Goal: Find specific page/section: Find specific page/section

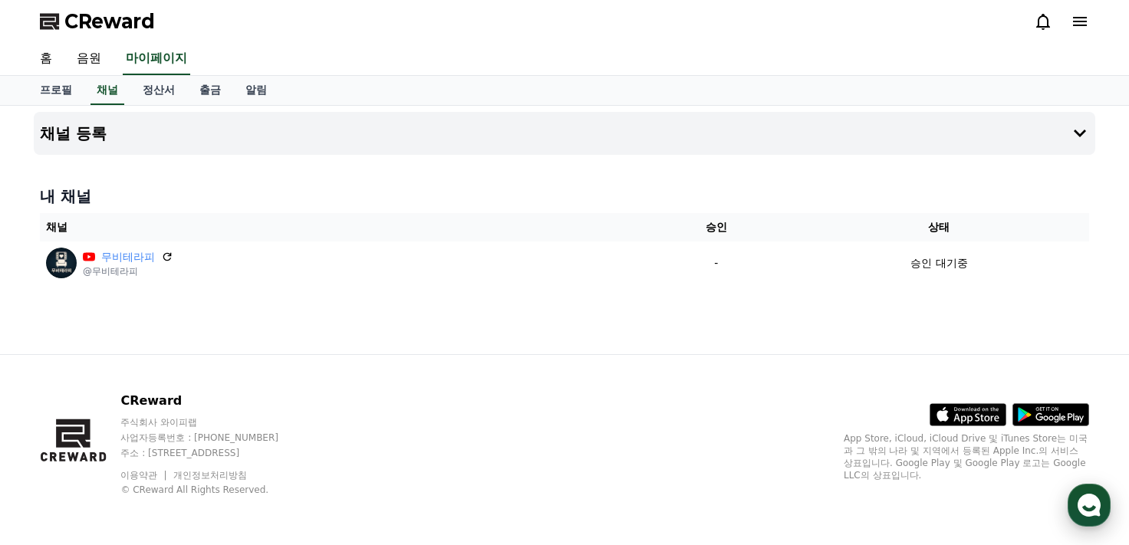
click at [1082, 509] on use "button" at bounding box center [1089, 505] width 23 height 23
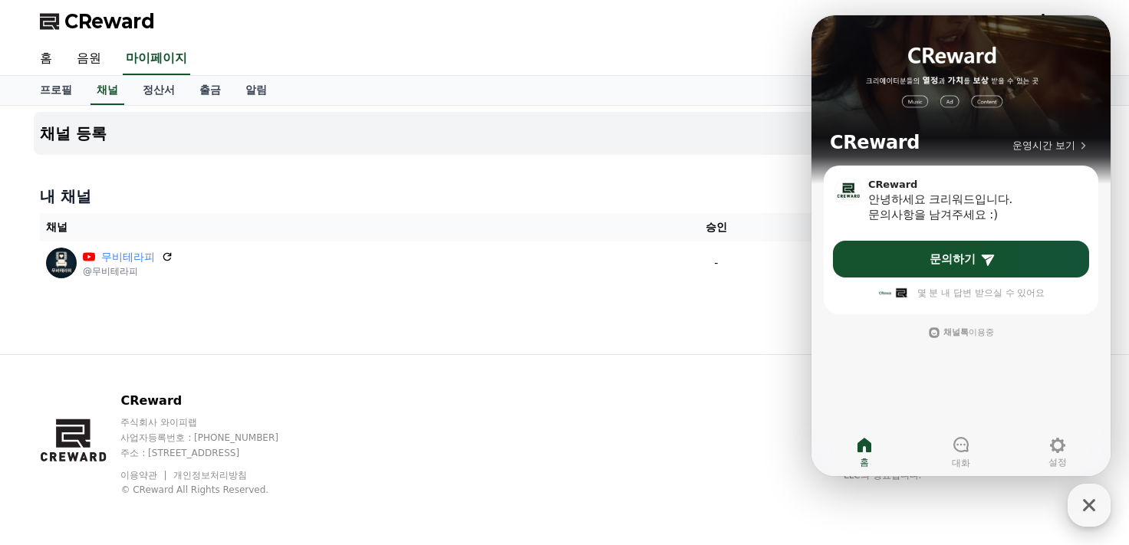
click at [1088, 504] on icon "button" at bounding box center [1089, 505] width 12 height 12
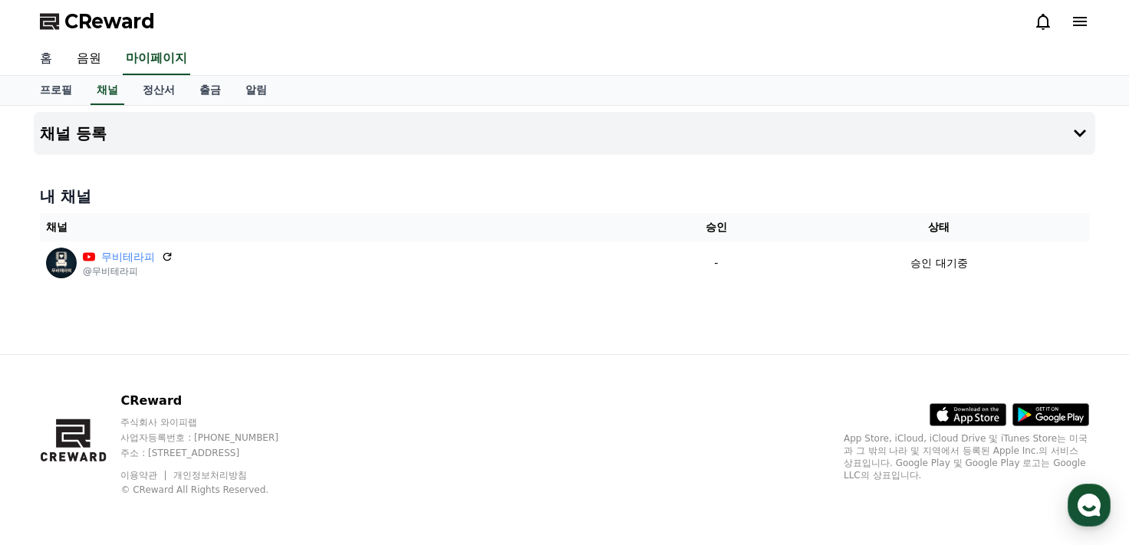
click at [48, 56] on link "홈" at bounding box center [46, 59] width 37 height 32
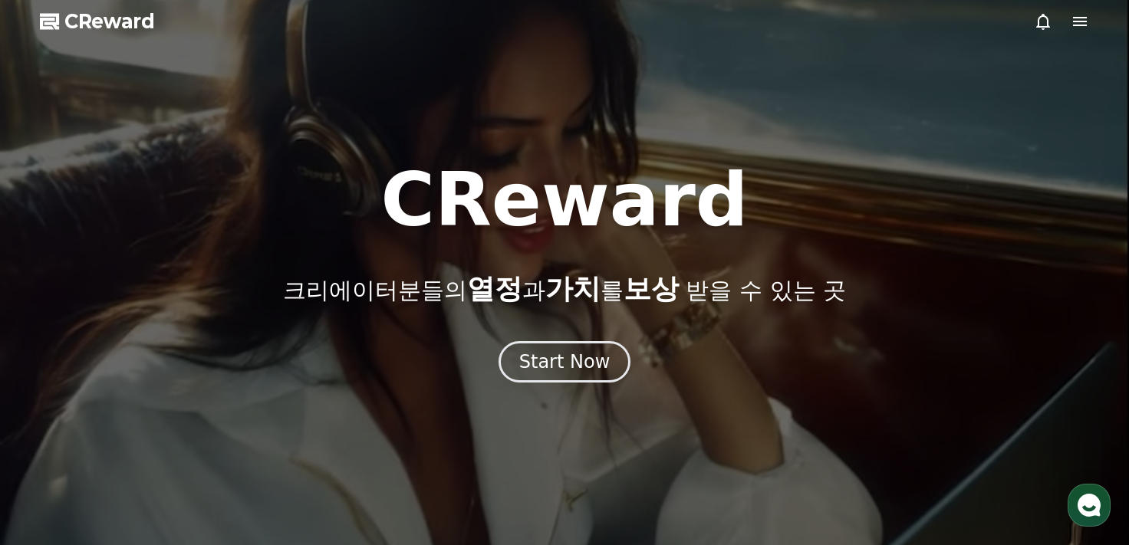
click at [1082, 15] on icon at bounding box center [1080, 21] width 18 height 18
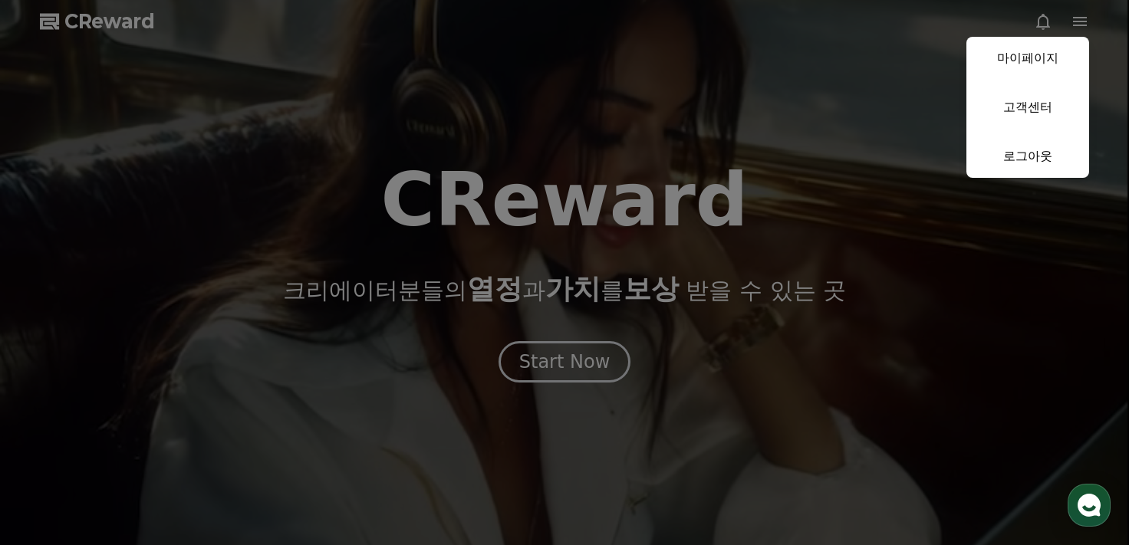
click at [1082, 15] on button "close" at bounding box center [564, 272] width 1129 height 545
